Goal: Task Accomplishment & Management: Use online tool/utility

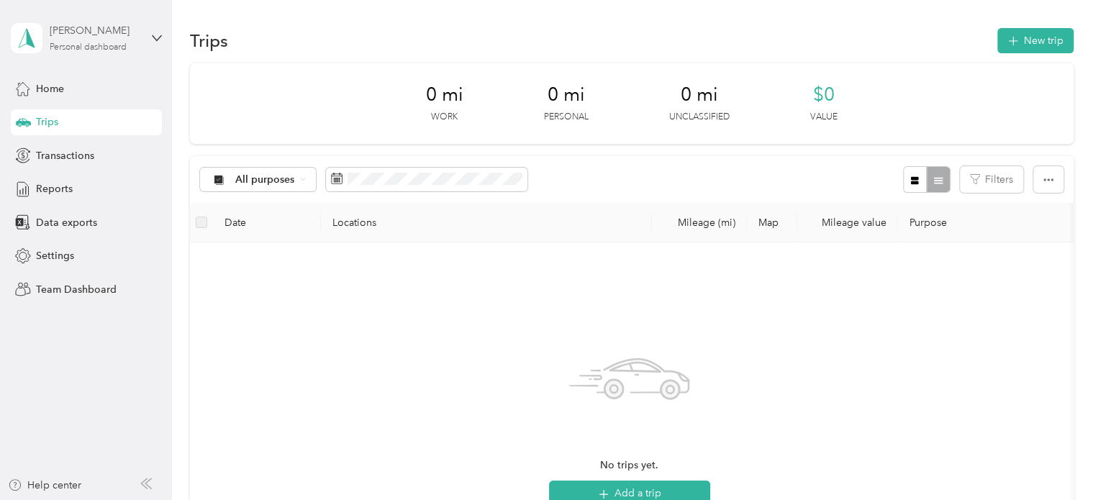
click at [94, 44] on div "Personal dashboard" at bounding box center [88, 47] width 77 height 9
click at [68, 114] on div "Team dashboard" at bounding box center [61, 117] width 77 height 15
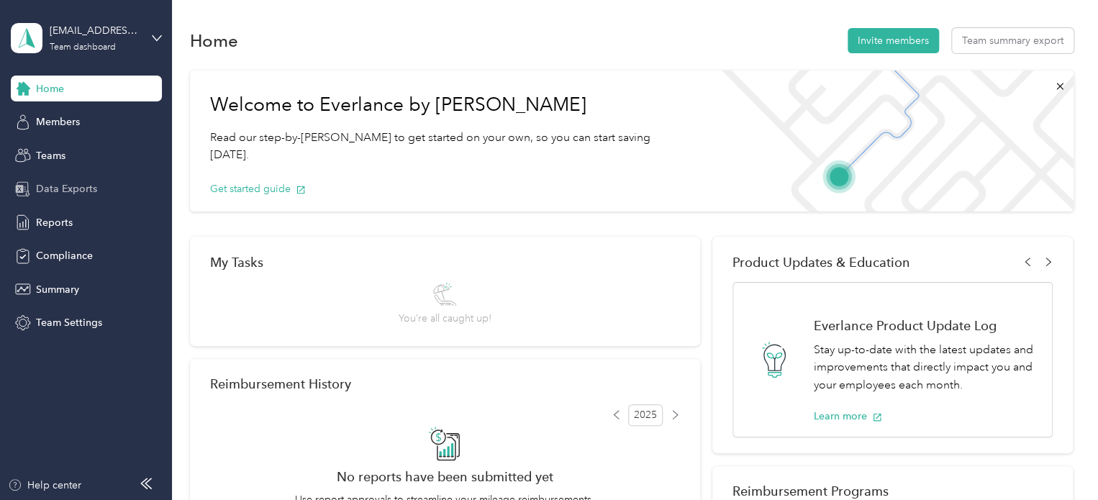
click at [55, 188] on span "Data Exports" at bounding box center [66, 188] width 61 height 15
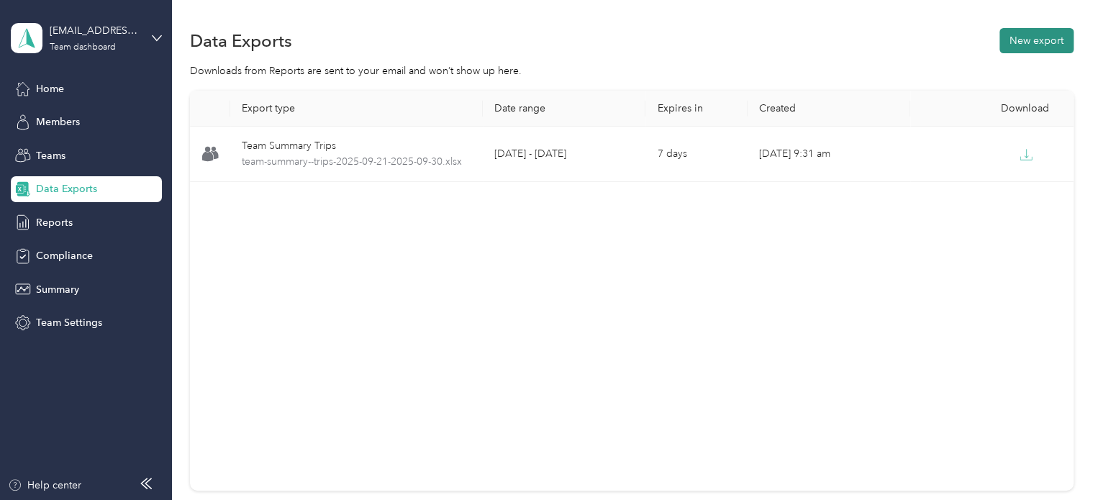
click at [1012, 42] on button "New export" at bounding box center [1036, 40] width 74 height 25
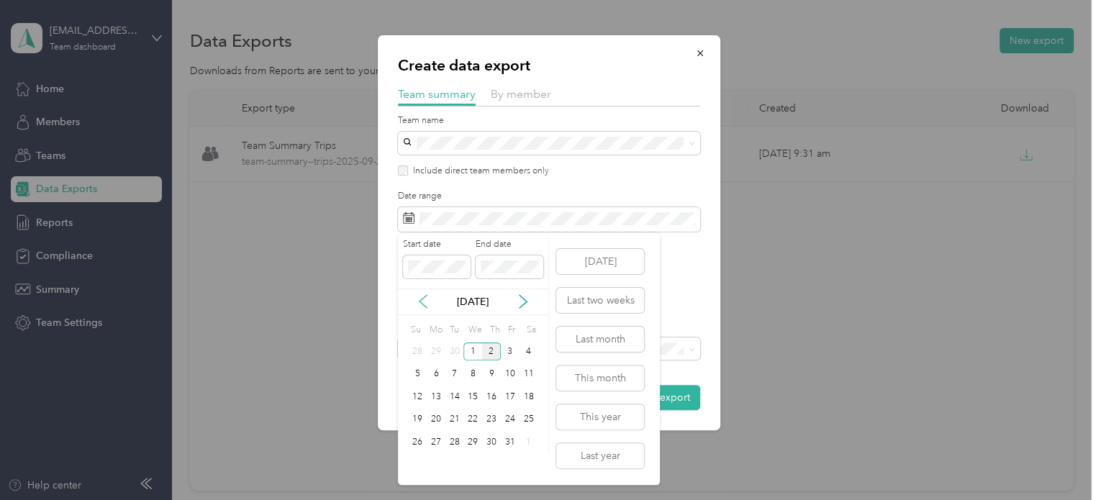
click at [421, 299] on icon at bounding box center [423, 301] width 14 height 14
click at [418, 419] on div "21" at bounding box center [417, 420] width 19 height 18
click at [450, 442] on div "30" at bounding box center [454, 442] width 19 height 18
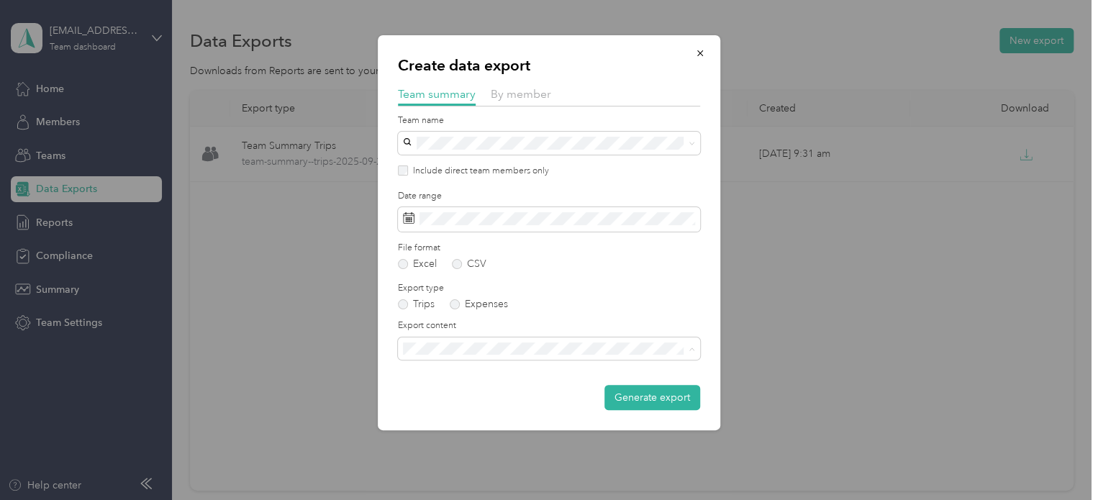
click at [476, 403] on li "Summary and full trips list" at bounding box center [549, 398] width 302 height 25
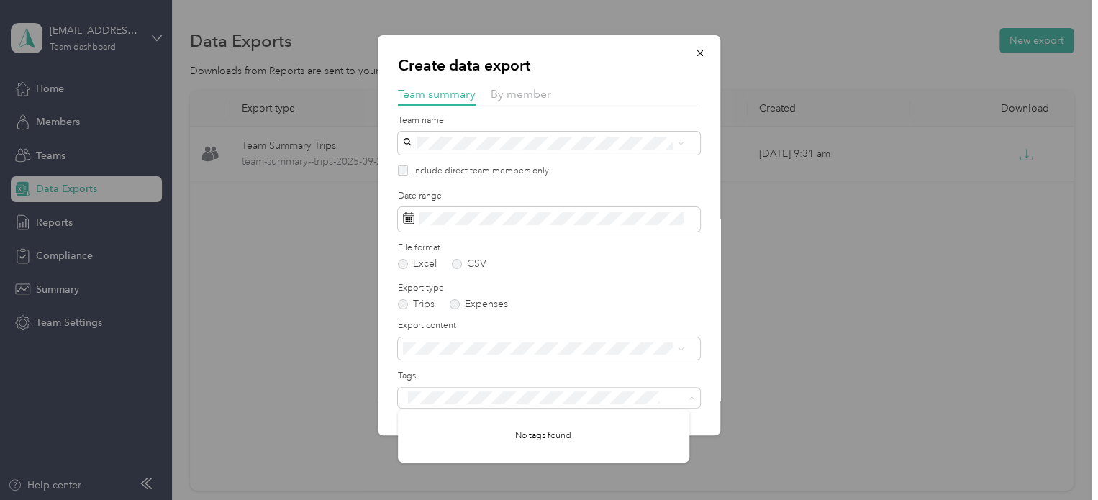
click at [584, 299] on div "Export type Trips Expenses" at bounding box center [549, 296] width 302 height 28
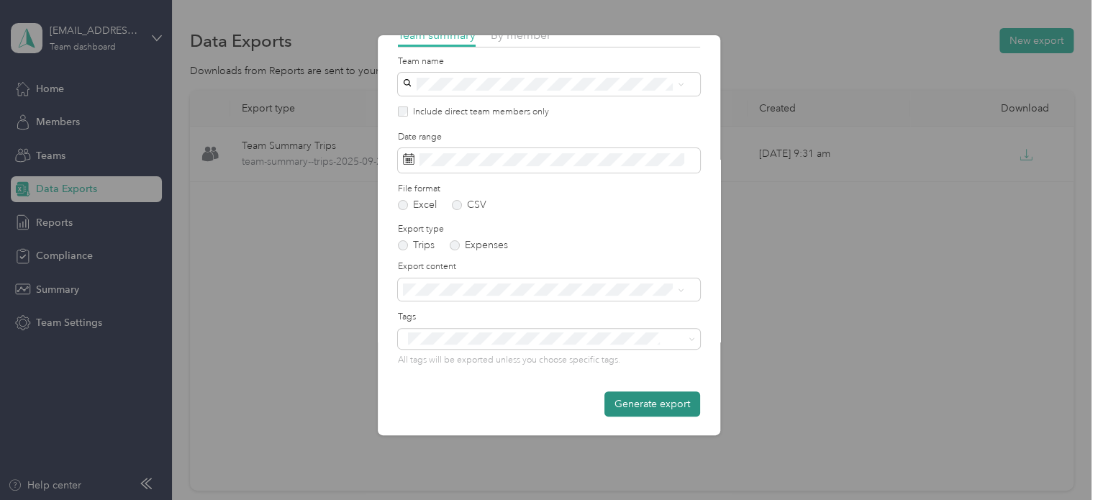
scroll to position [60, 0]
click at [629, 402] on button "Generate export" at bounding box center [652, 402] width 96 height 25
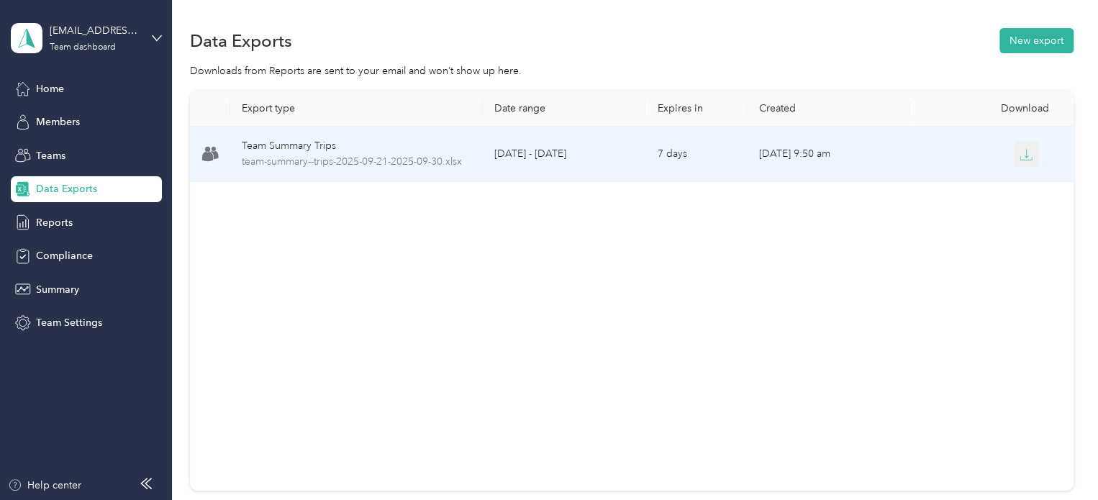
click at [1020, 146] on button "button" at bounding box center [1027, 154] width 26 height 26
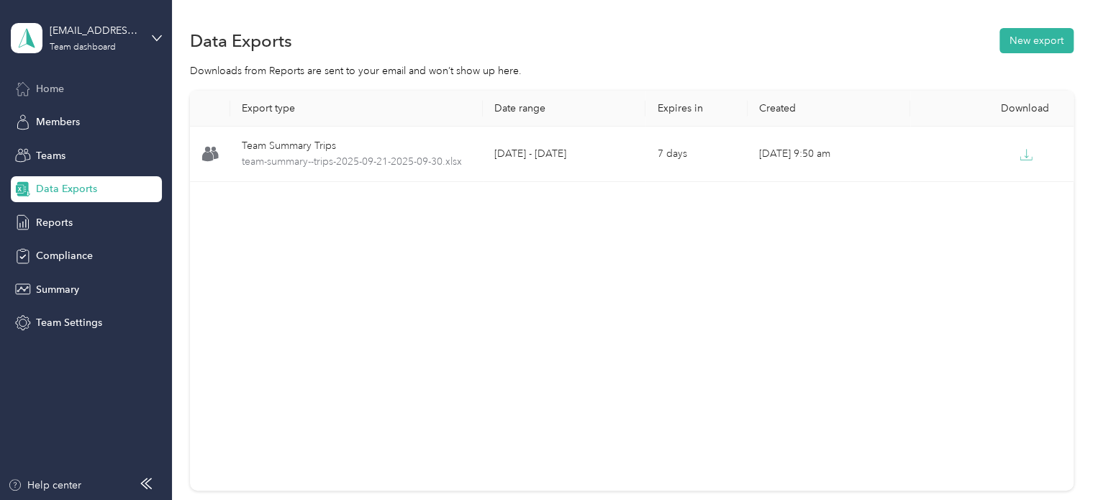
click at [40, 83] on span "Home" at bounding box center [50, 88] width 28 height 15
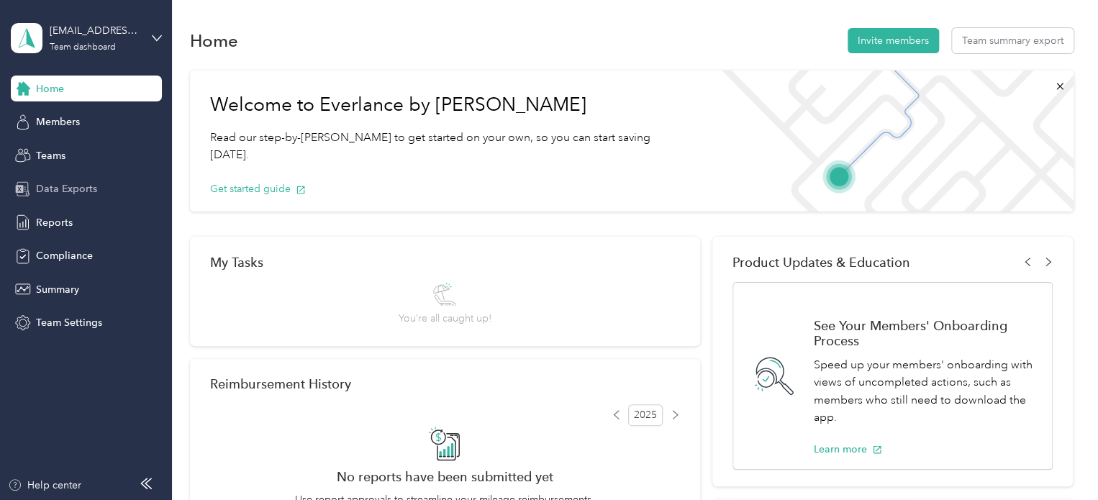
click at [51, 187] on span "Data Exports" at bounding box center [66, 188] width 61 height 15
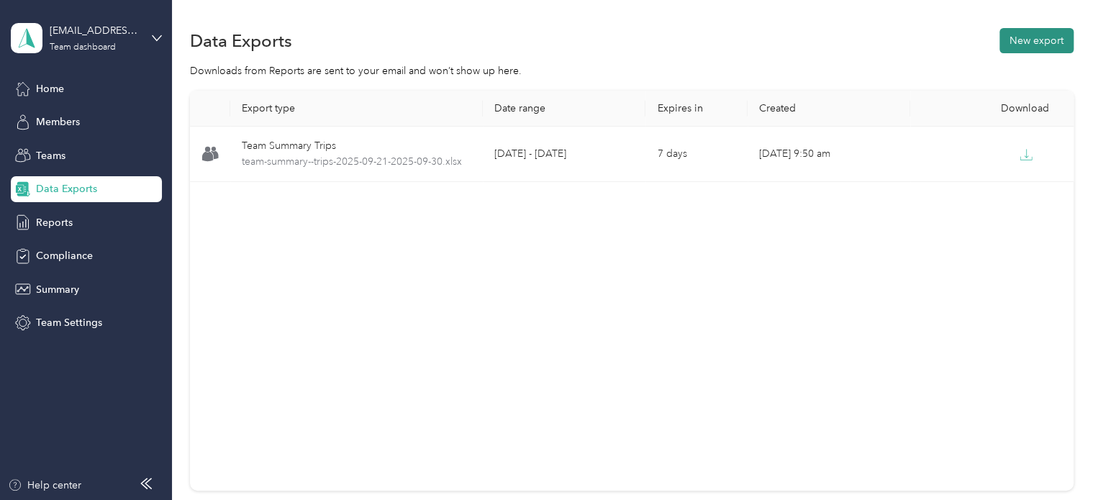
click at [1005, 42] on button "New export" at bounding box center [1036, 40] width 74 height 25
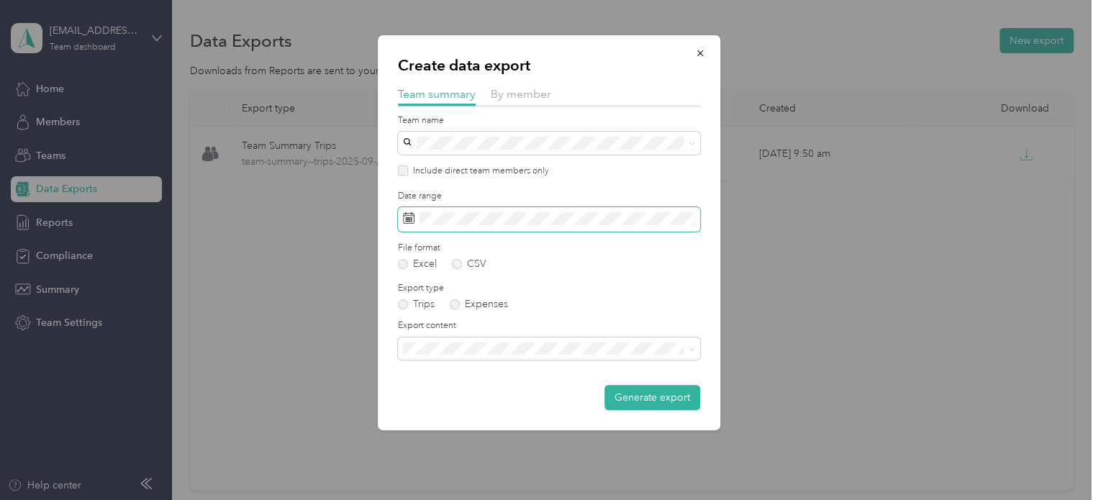
click at [542, 225] on span at bounding box center [549, 219] width 302 height 24
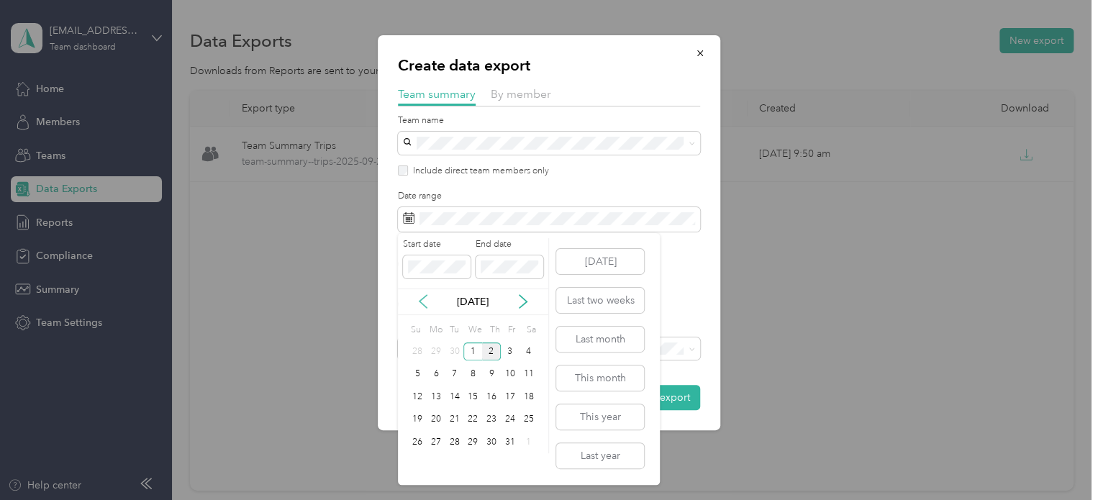
click at [421, 301] on icon at bounding box center [423, 301] width 14 height 14
click at [417, 419] on div "21" at bounding box center [417, 420] width 19 height 18
click at [452, 441] on div "30" at bounding box center [454, 442] width 19 height 18
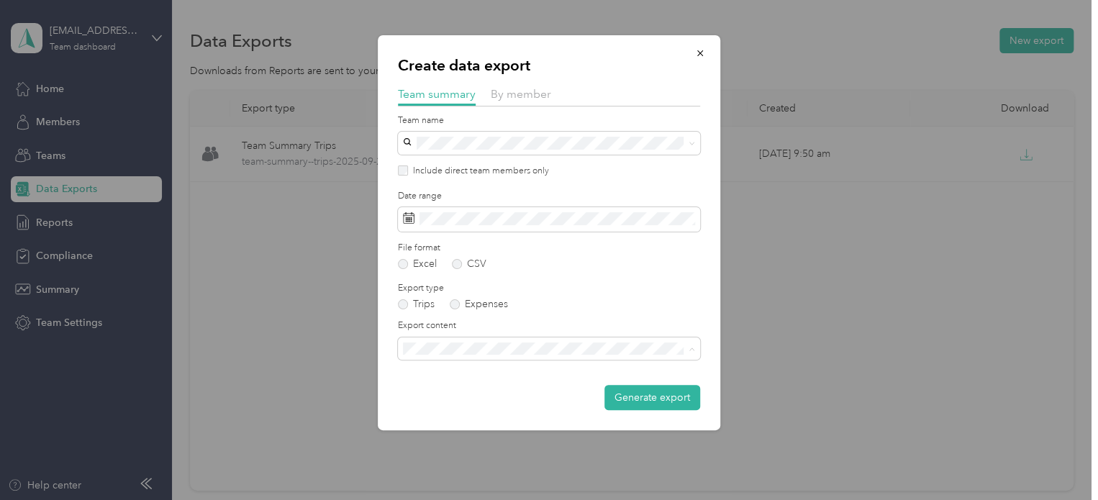
click at [460, 400] on div "Summary and full trips list" at bounding box center [549, 398] width 282 height 15
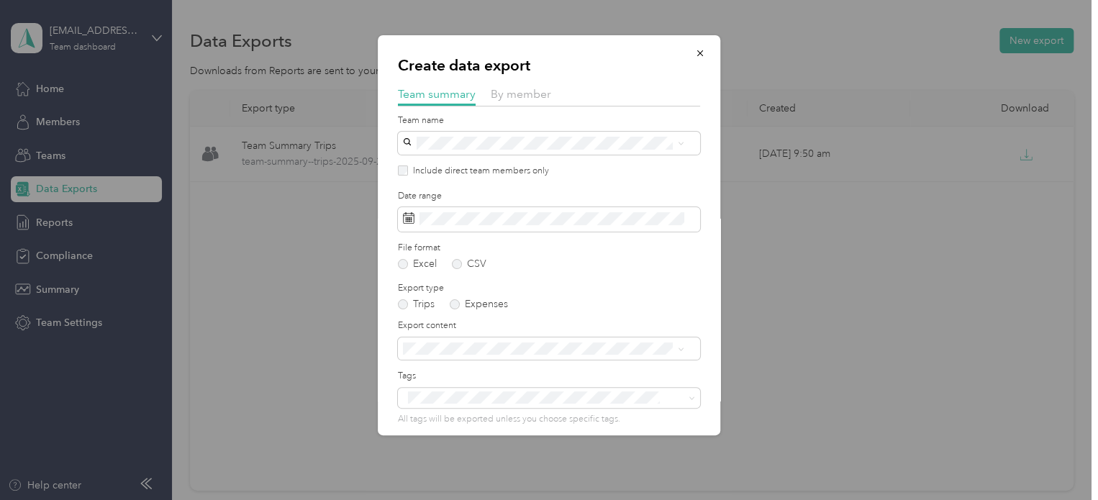
scroll to position [60, 0]
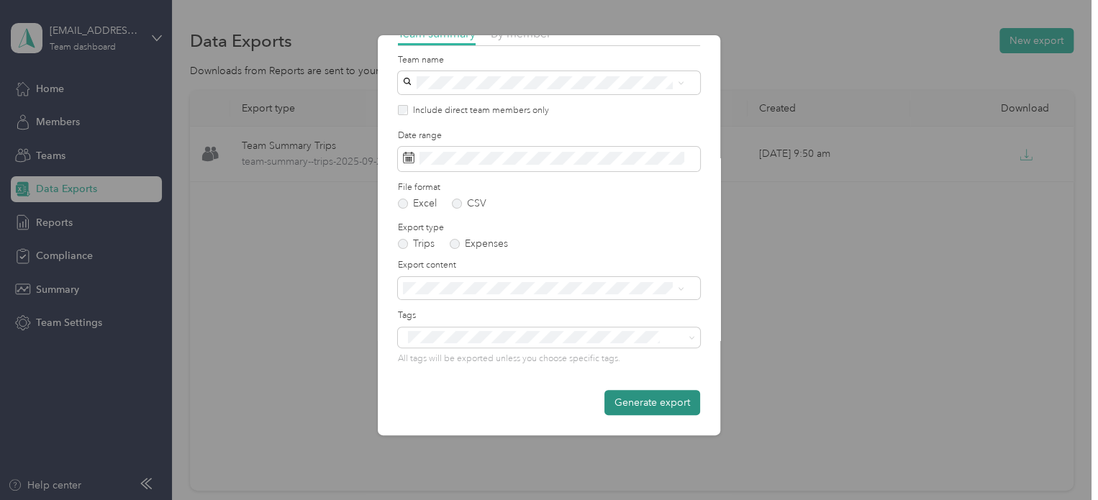
click at [614, 398] on button "Generate export" at bounding box center [652, 402] width 96 height 25
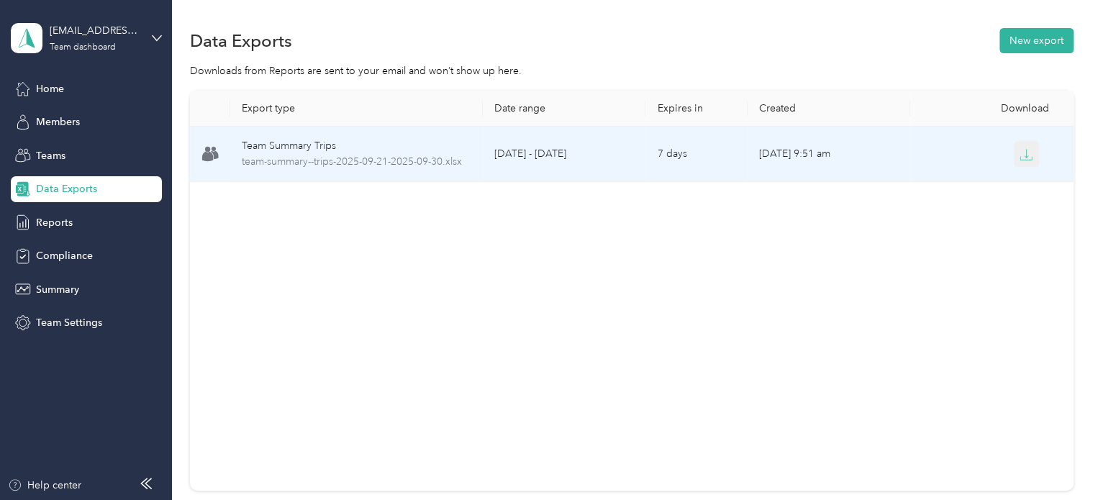
click at [1022, 158] on icon "button" at bounding box center [1025, 154] width 13 height 13
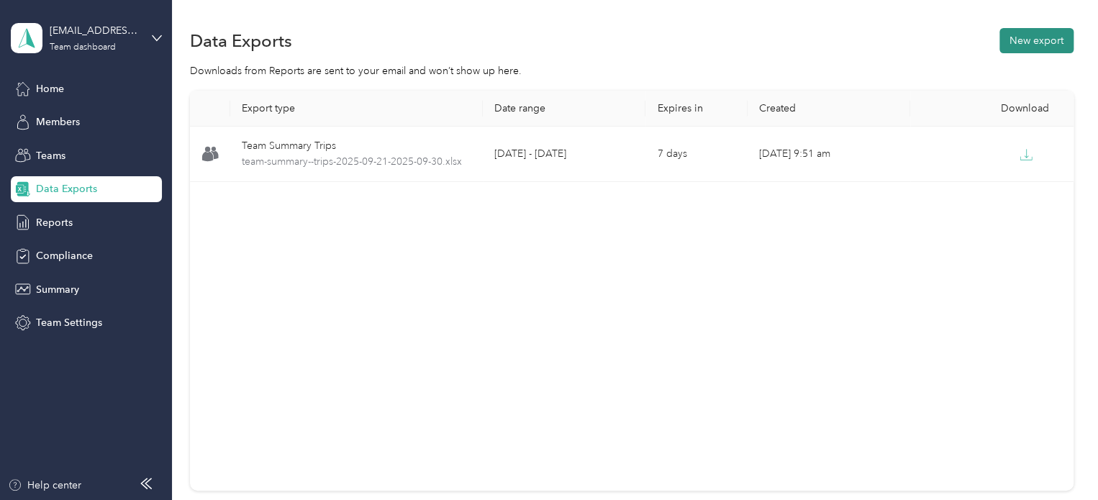
click at [1042, 37] on button "New export" at bounding box center [1036, 40] width 74 height 25
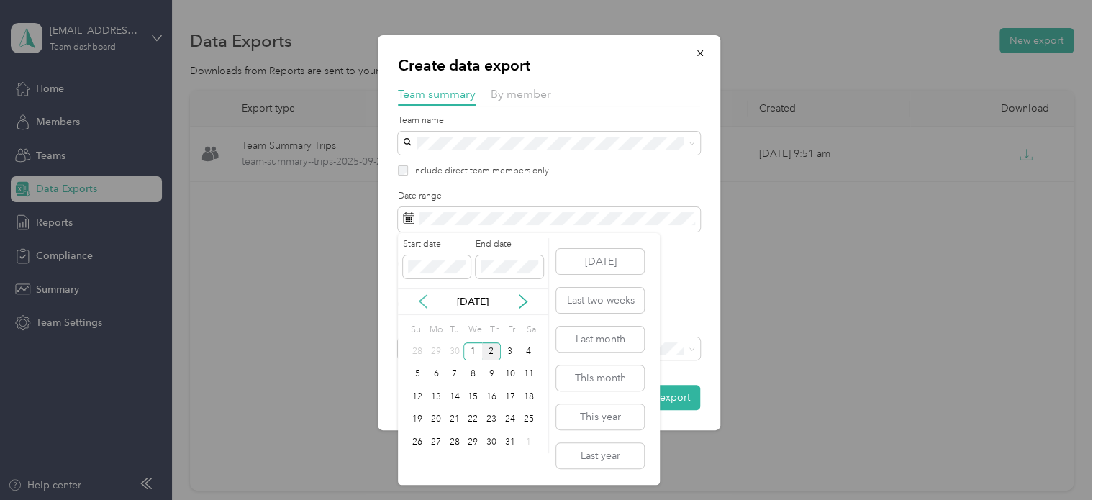
click at [420, 294] on icon at bounding box center [423, 301] width 14 height 14
click at [417, 420] on div "21" at bounding box center [417, 420] width 19 height 18
click at [455, 440] on div "30" at bounding box center [454, 442] width 19 height 18
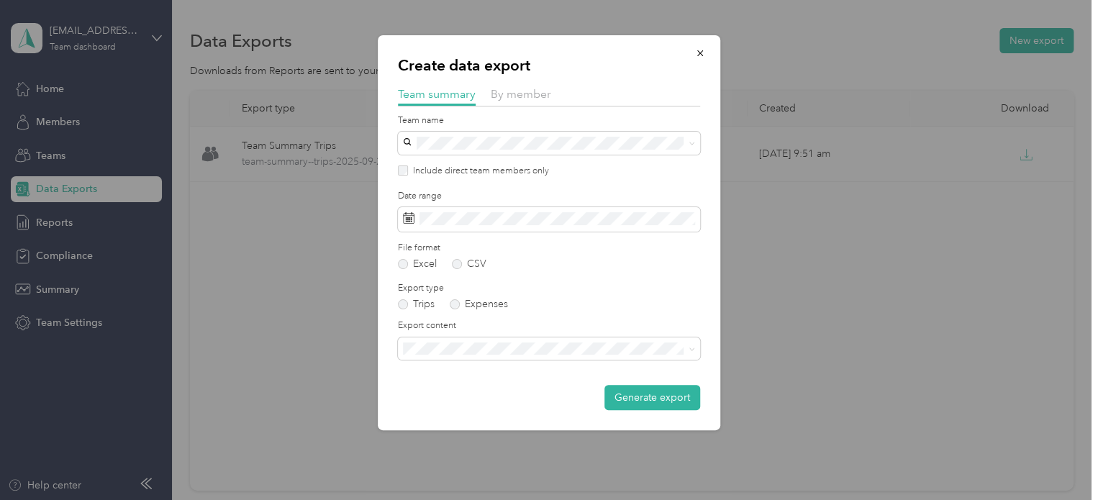
click at [488, 402] on li "Summary and full trips list" at bounding box center [549, 392] width 302 height 25
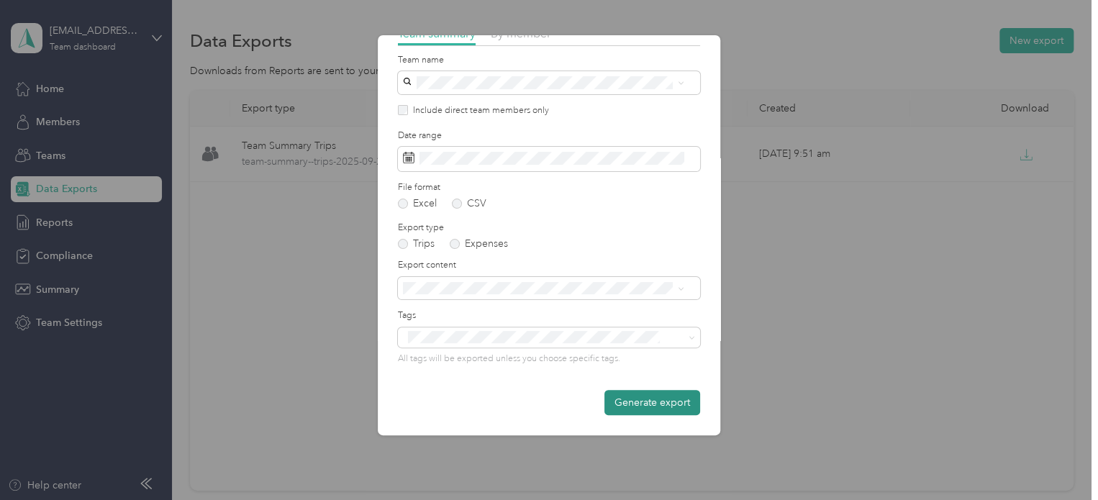
click at [618, 401] on button "Generate export" at bounding box center [652, 402] width 96 height 25
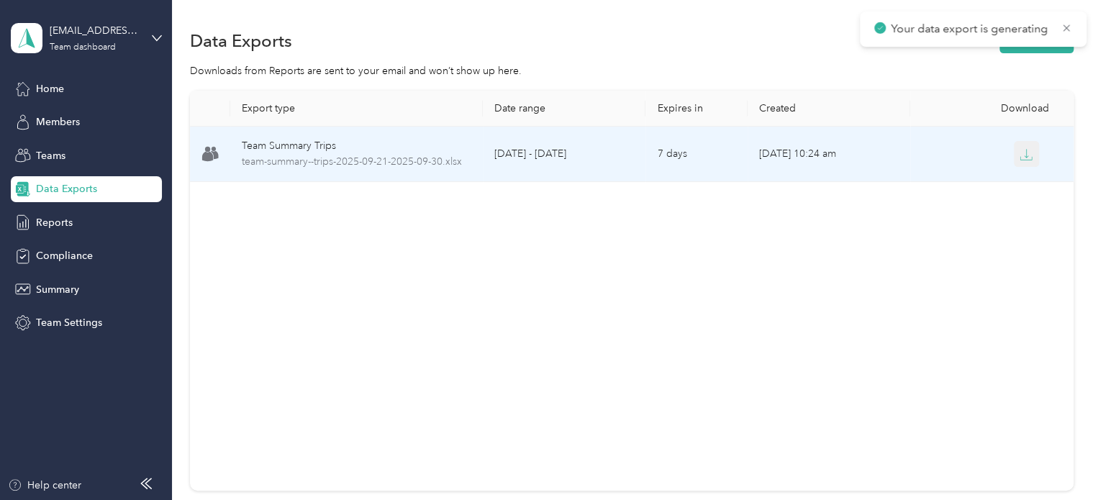
click at [1024, 158] on icon "button" at bounding box center [1026, 153] width 4 height 9
